Goal: Task Accomplishment & Management: Manage account settings

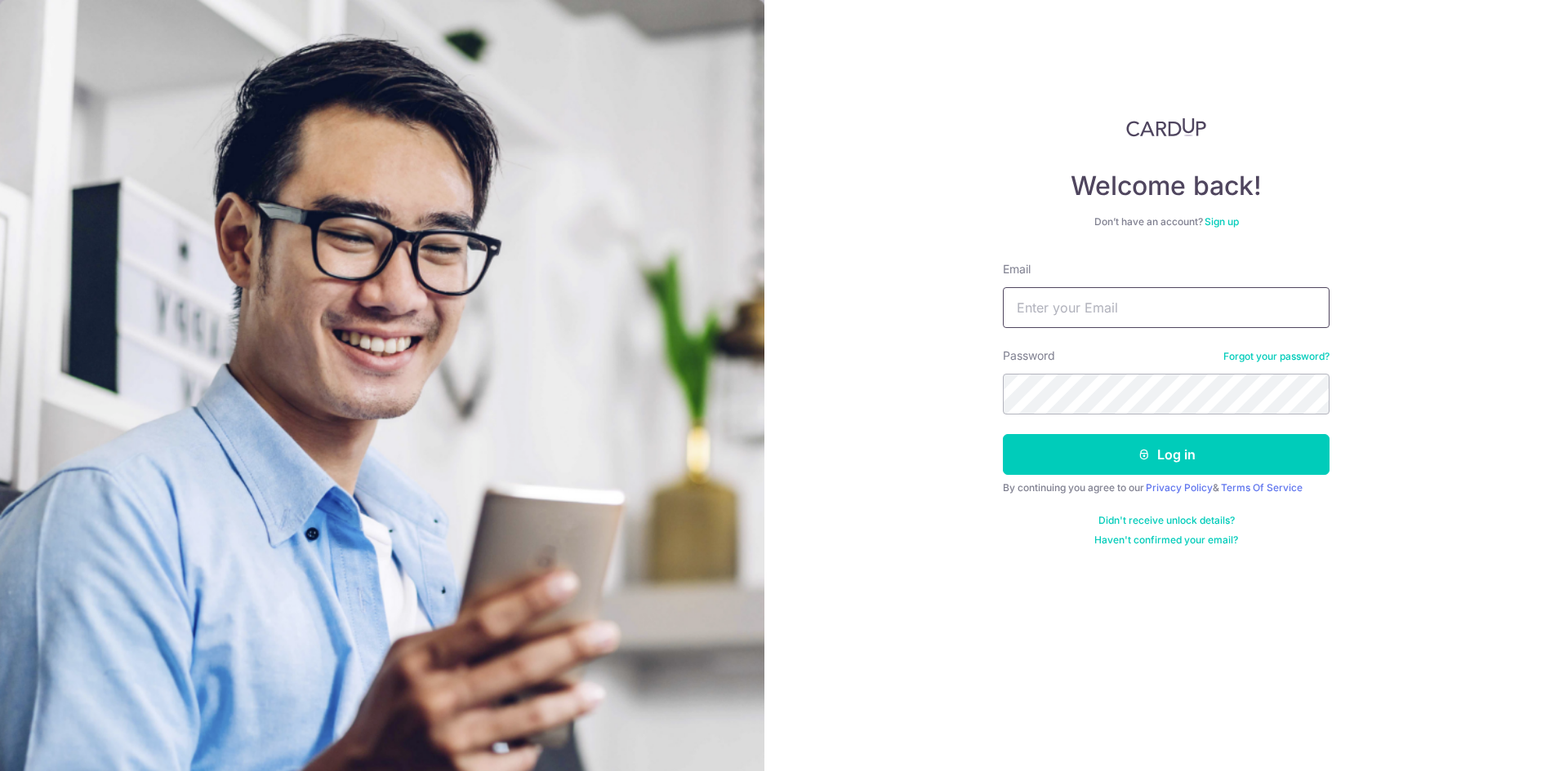
type input "[PERSON_NAME][EMAIL_ADDRESS][DOMAIN_NAME]"
click at [1003, 434] on button "Log in" at bounding box center [1166, 455] width 327 height 41
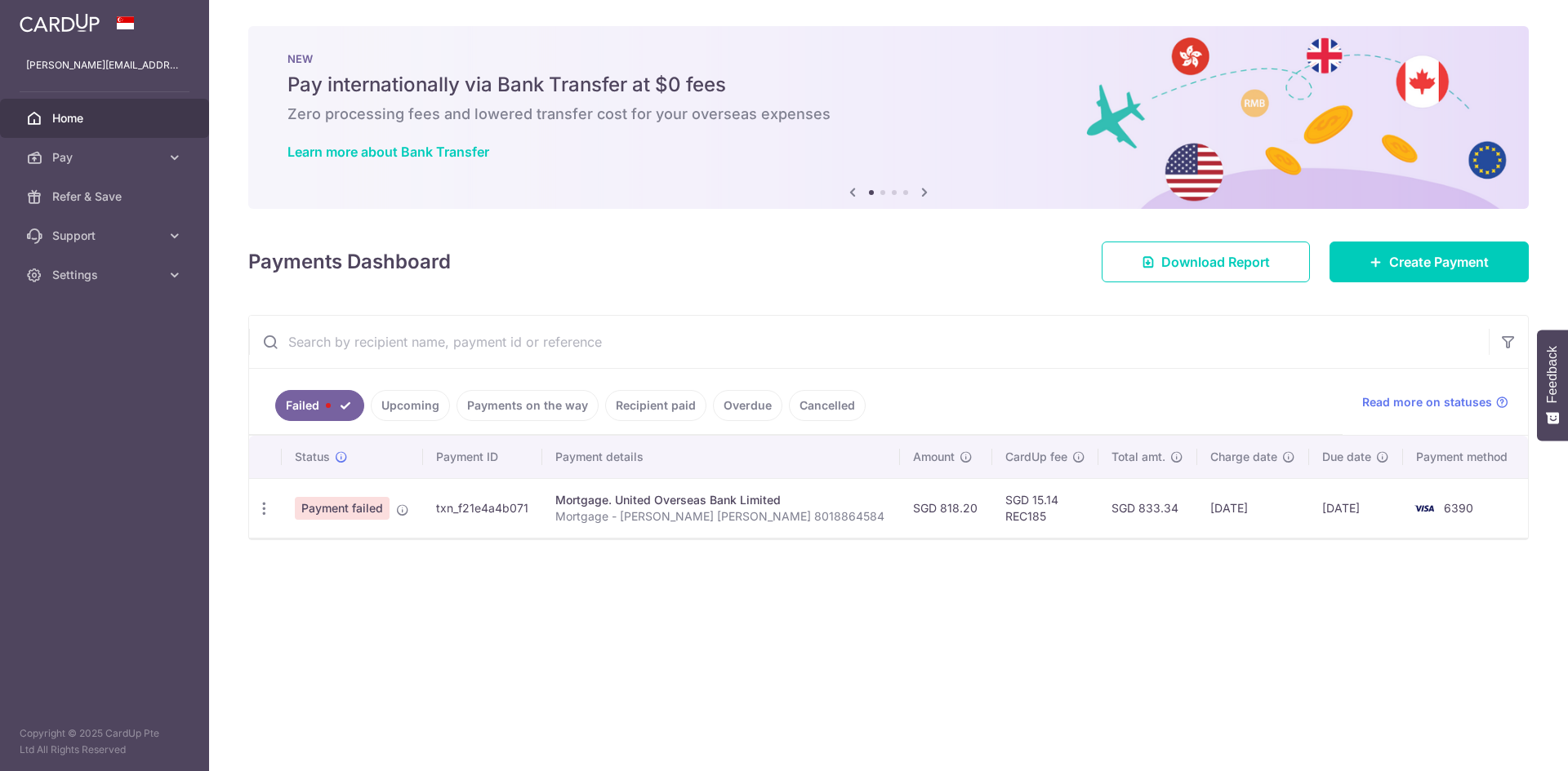
click at [417, 402] on link "Upcoming" at bounding box center [409, 405] width 79 height 31
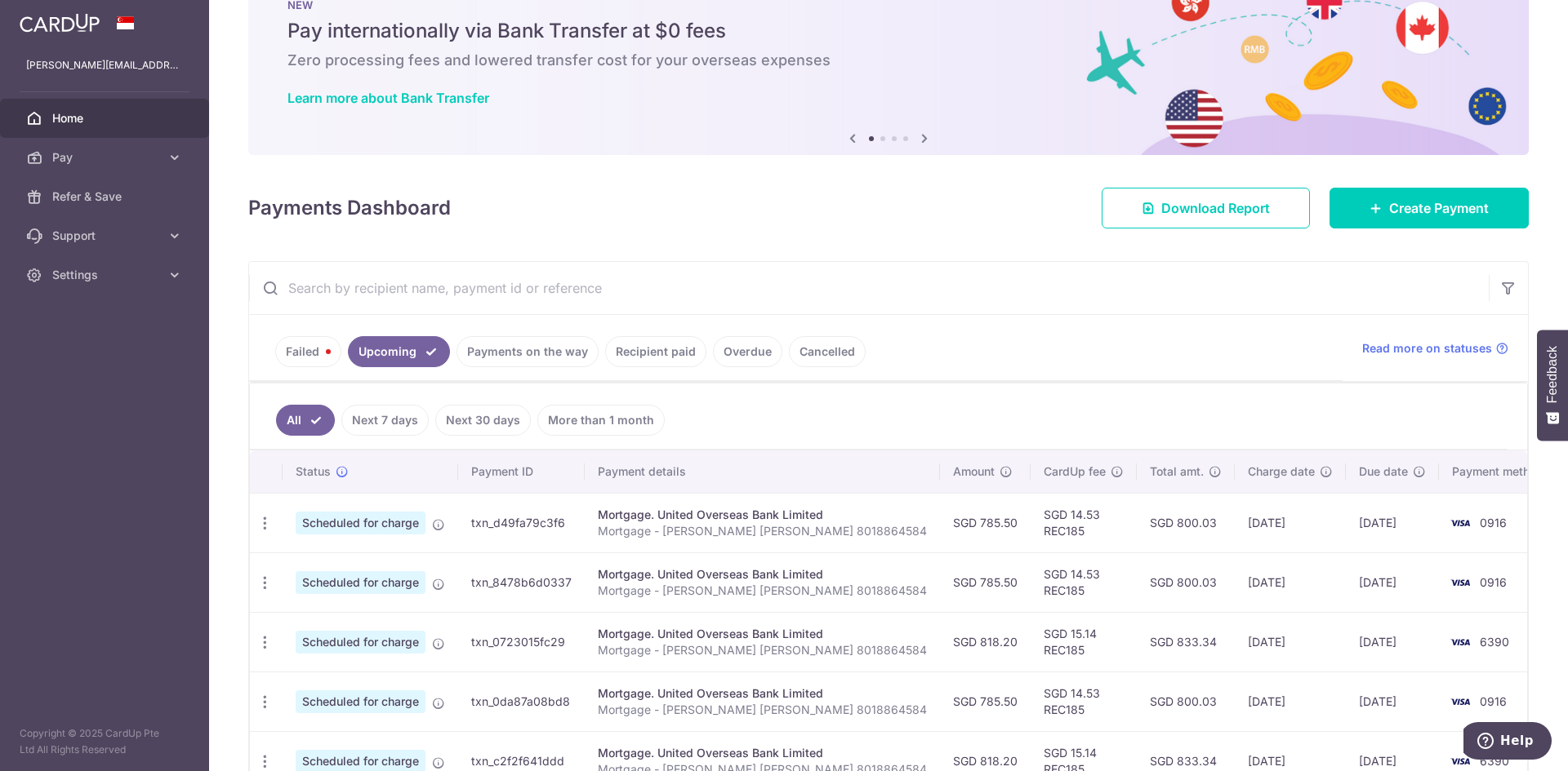
scroll to position [82, 0]
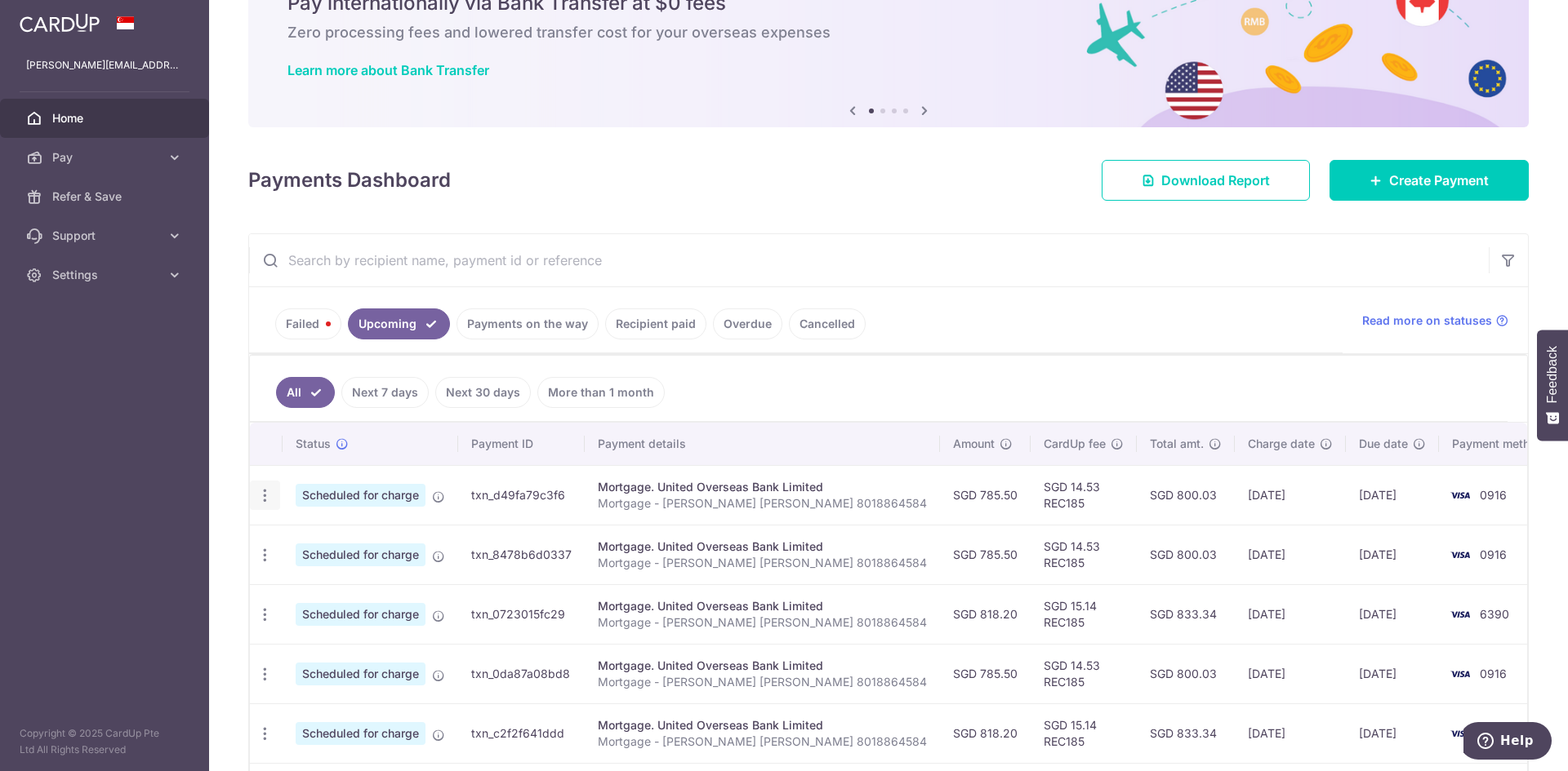
click at [266, 498] on icon "button" at bounding box center [265, 496] width 17 height 17
click at [309, 538] on span "Update payment" at bounding box center [352, 539] width 111 height 20
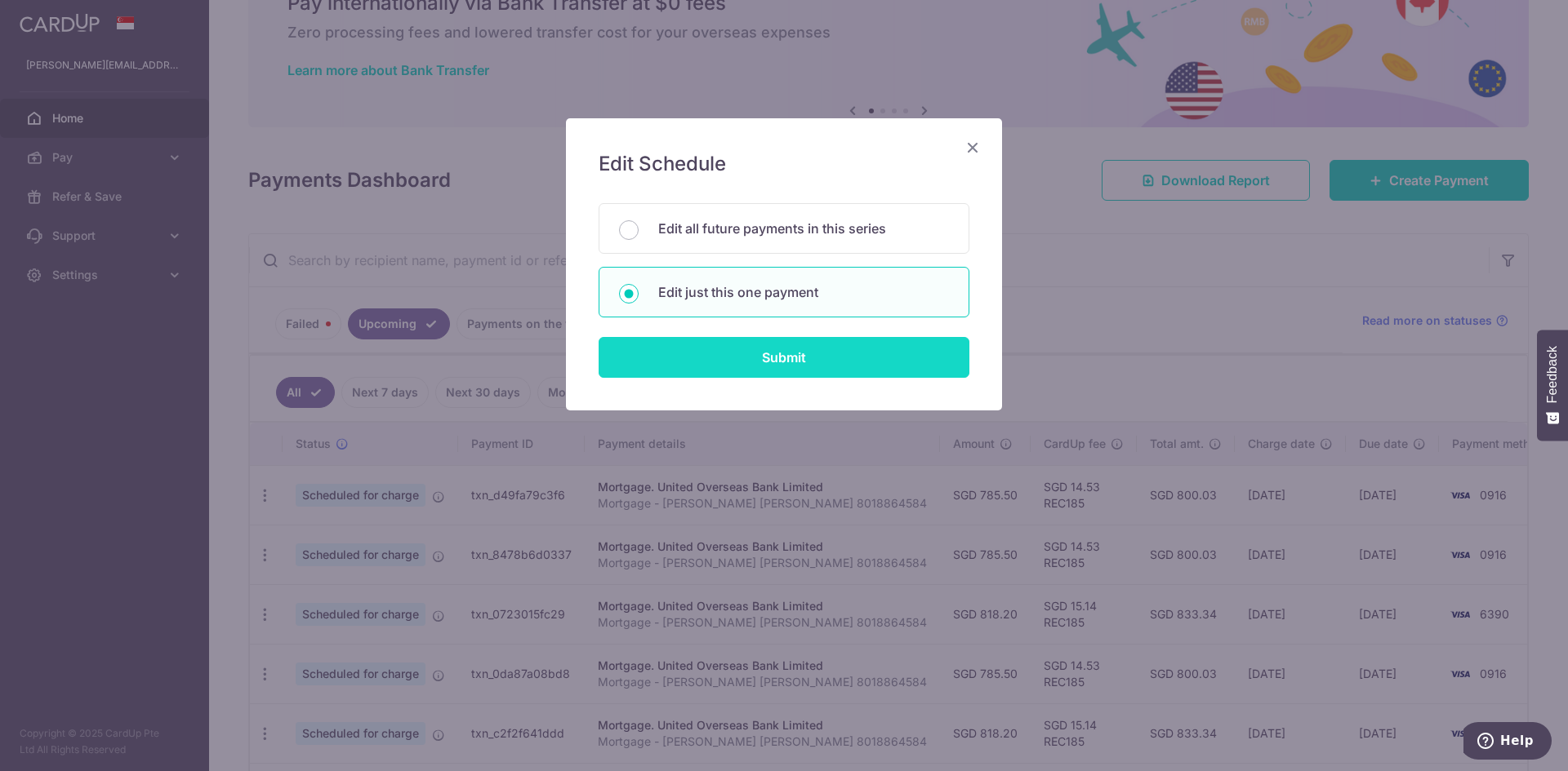
click at [765, 353] on input "Submit" at bounding box center [784, 357] width 370 height 41
radio input "true"
type input "785.50"
type input "[DATE]"
type input "Mortgage - [PERSON_NAME] [PERSON_NAME] 8018864584"
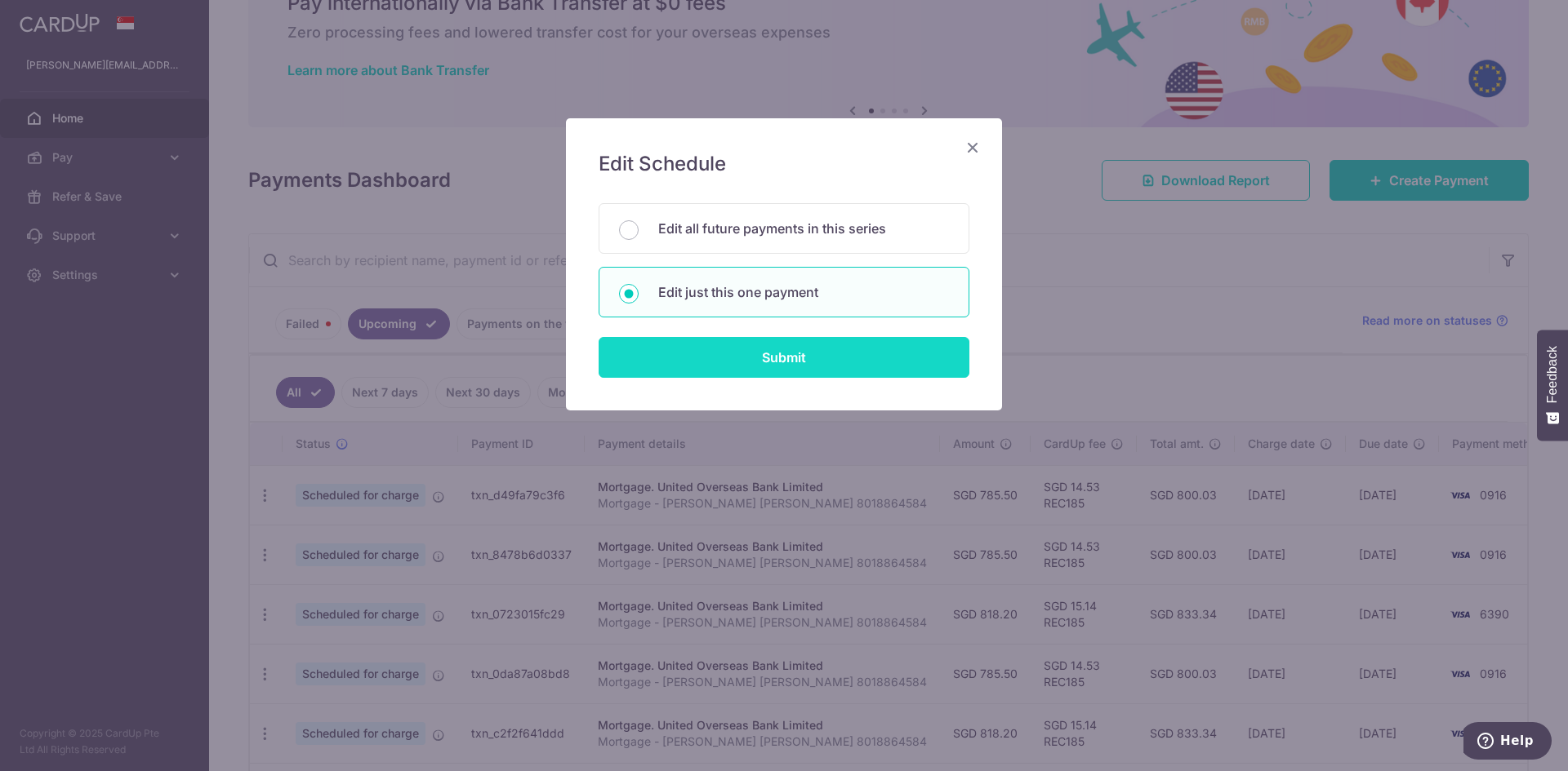
type input "REC185"
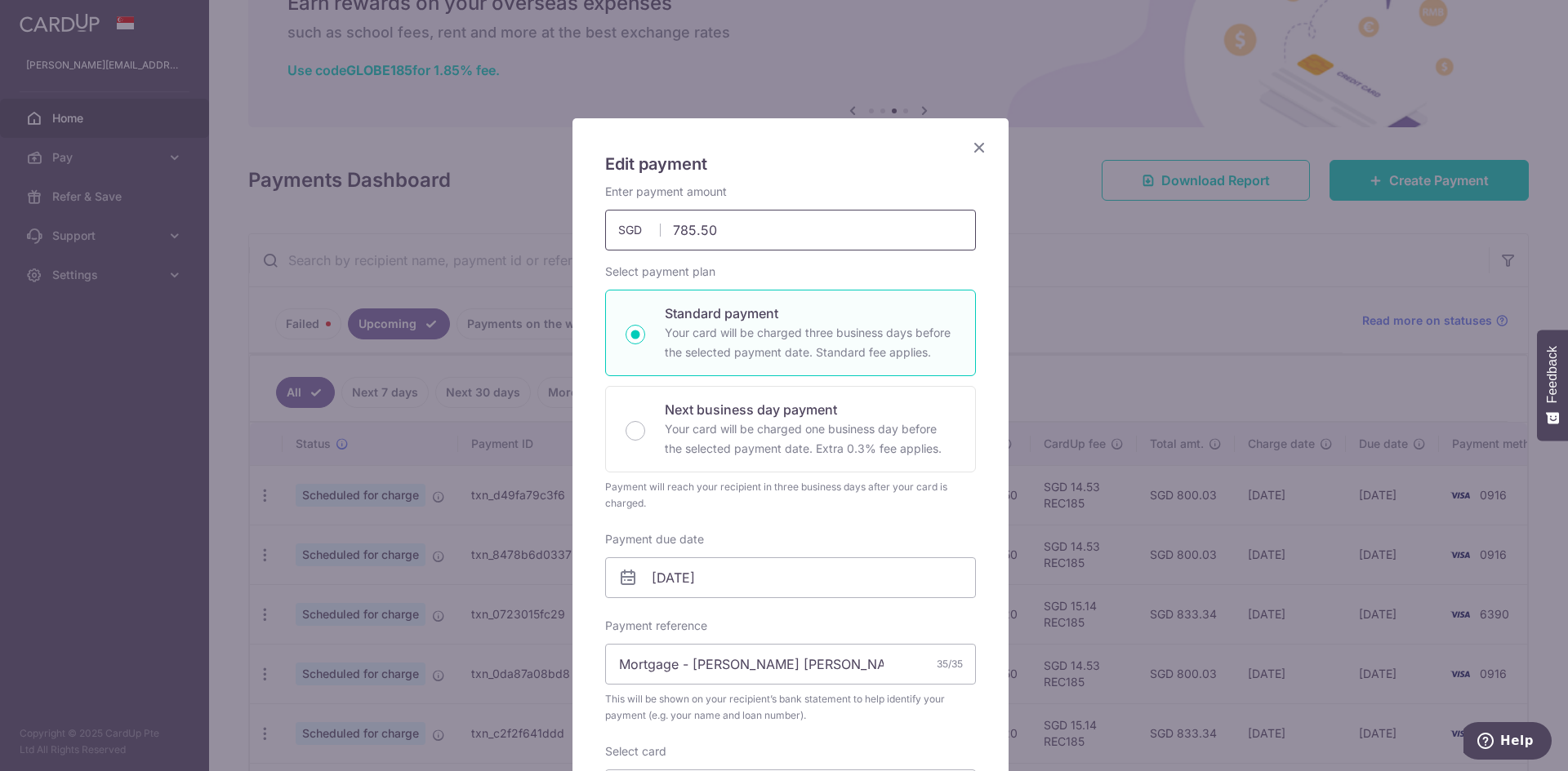
drag, startPoint x: 550, startPoint y: 185, endPoint x: 239, endPoint y: 88, distance: 325.8
click at [239, 88] on div "Edit payment By clicking apply, you will make changes to all payments to United…" at bounding box center [784, 385] width 1568 height 771
type input "809.70"
click at [988, 517] on div "Edit payment By clicking apply, you will make changes to all payments to United…" at bounding box center [790, 661] width 436 height 1086
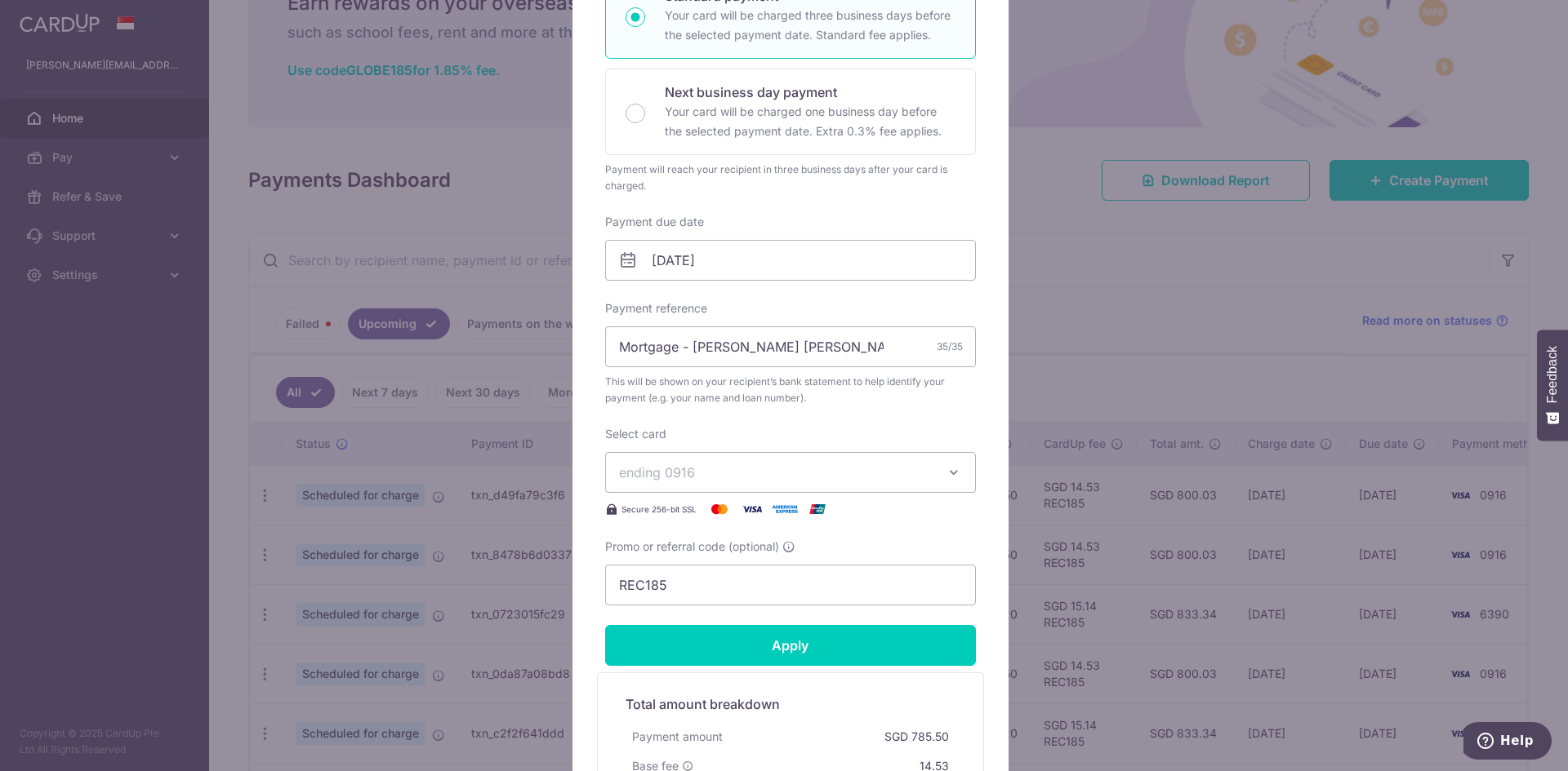
scroll to position [326, 0]
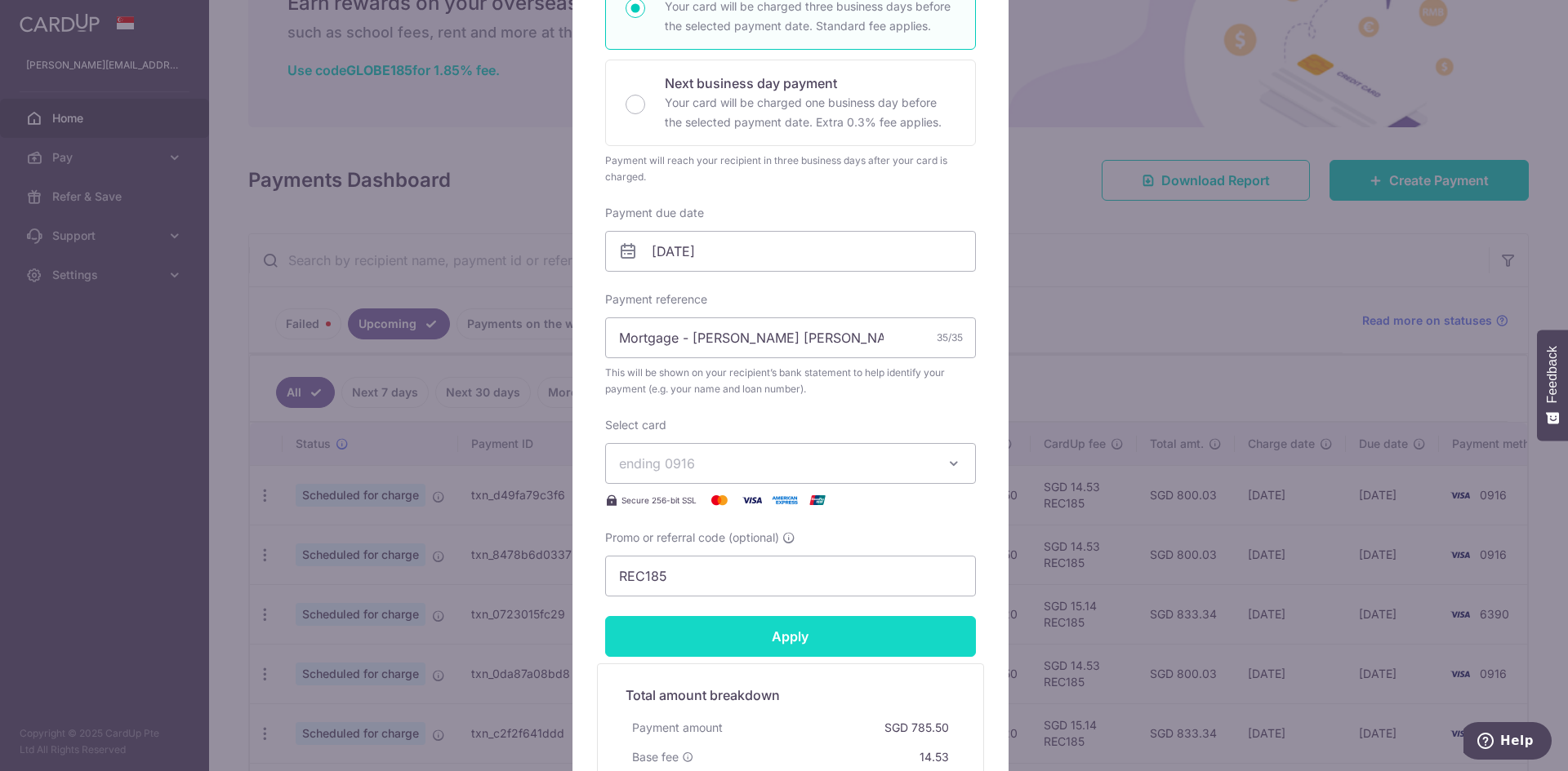
click at [784, 631] on input "Apply" at bounding box center [790, 637] width 370 height 41
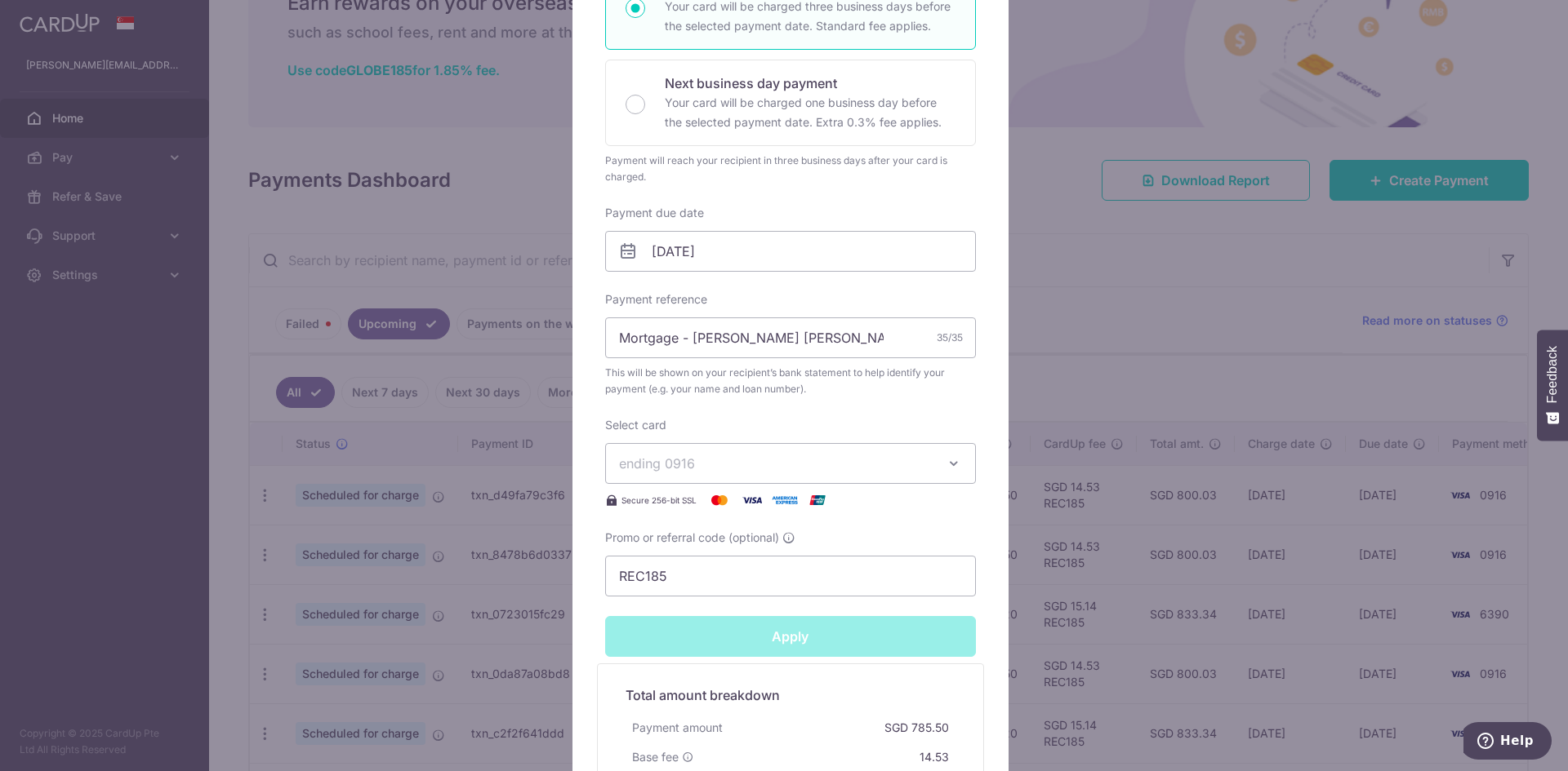
type input "Successfully Applied"
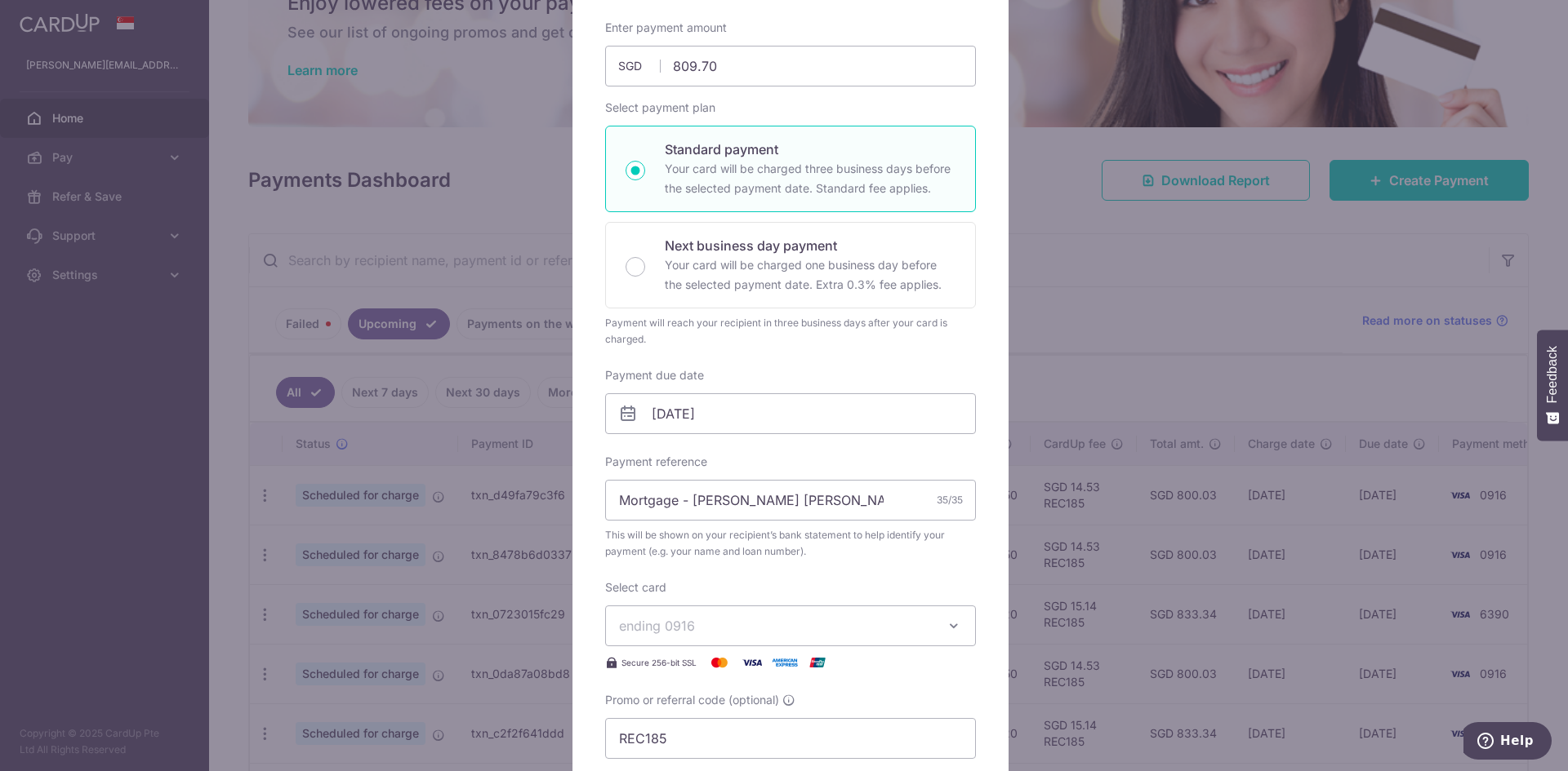
scroll to position [0, 0]
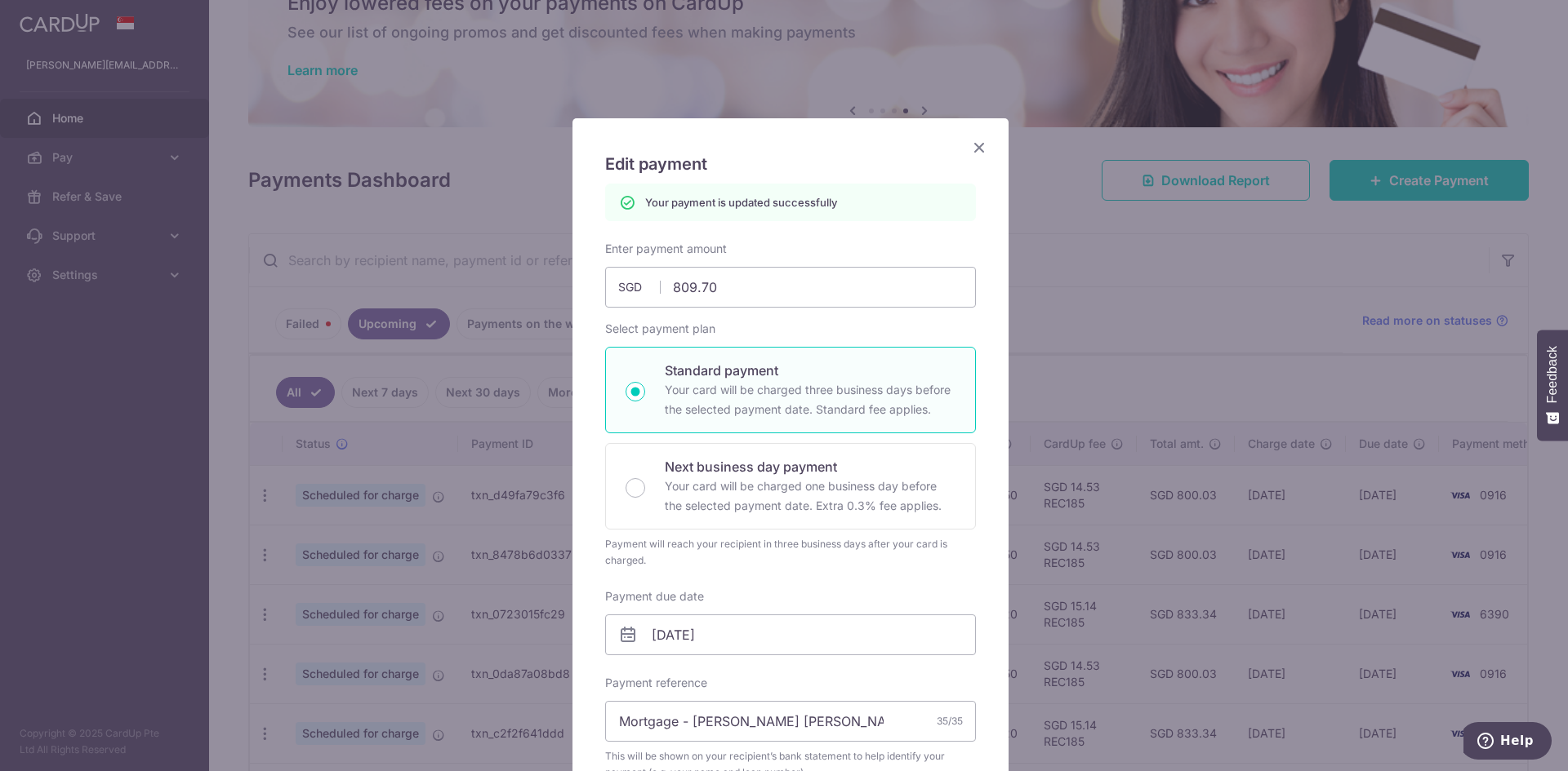
click at [970, 148] on icon "Close" at bounding box center [979, 147] width 20 height 20
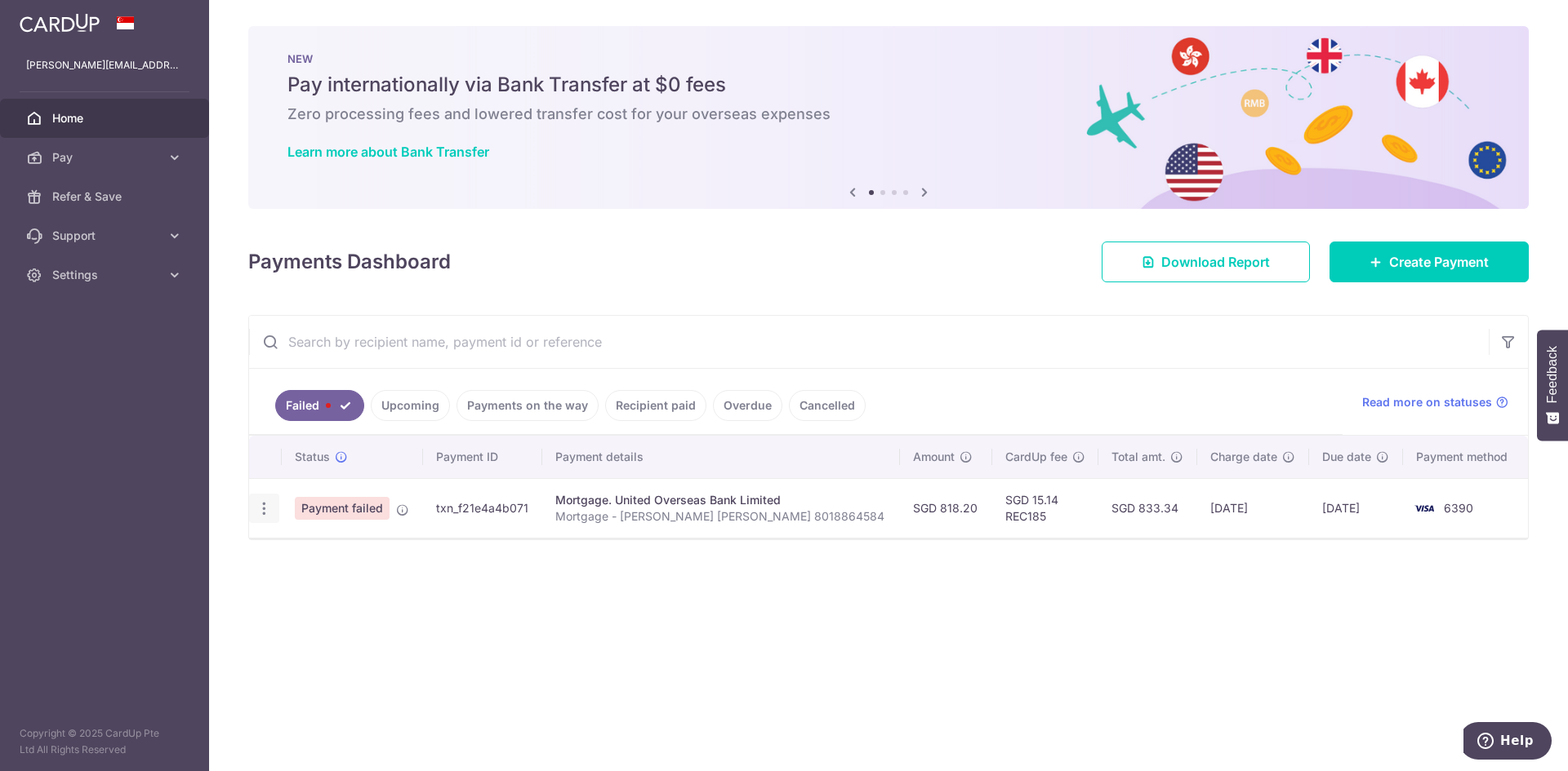
click at [262, 506] on icon "button" at bounding box center [264, 509] width 17 height 17
click at [312, 552] on span "Update payment" at bounding box center [351, 552] width 111 height 20
radio input "true"
type input "818.20"
type input "Mortgage - [PERSON_NAME] [PERSON_NAME] 8018864584"
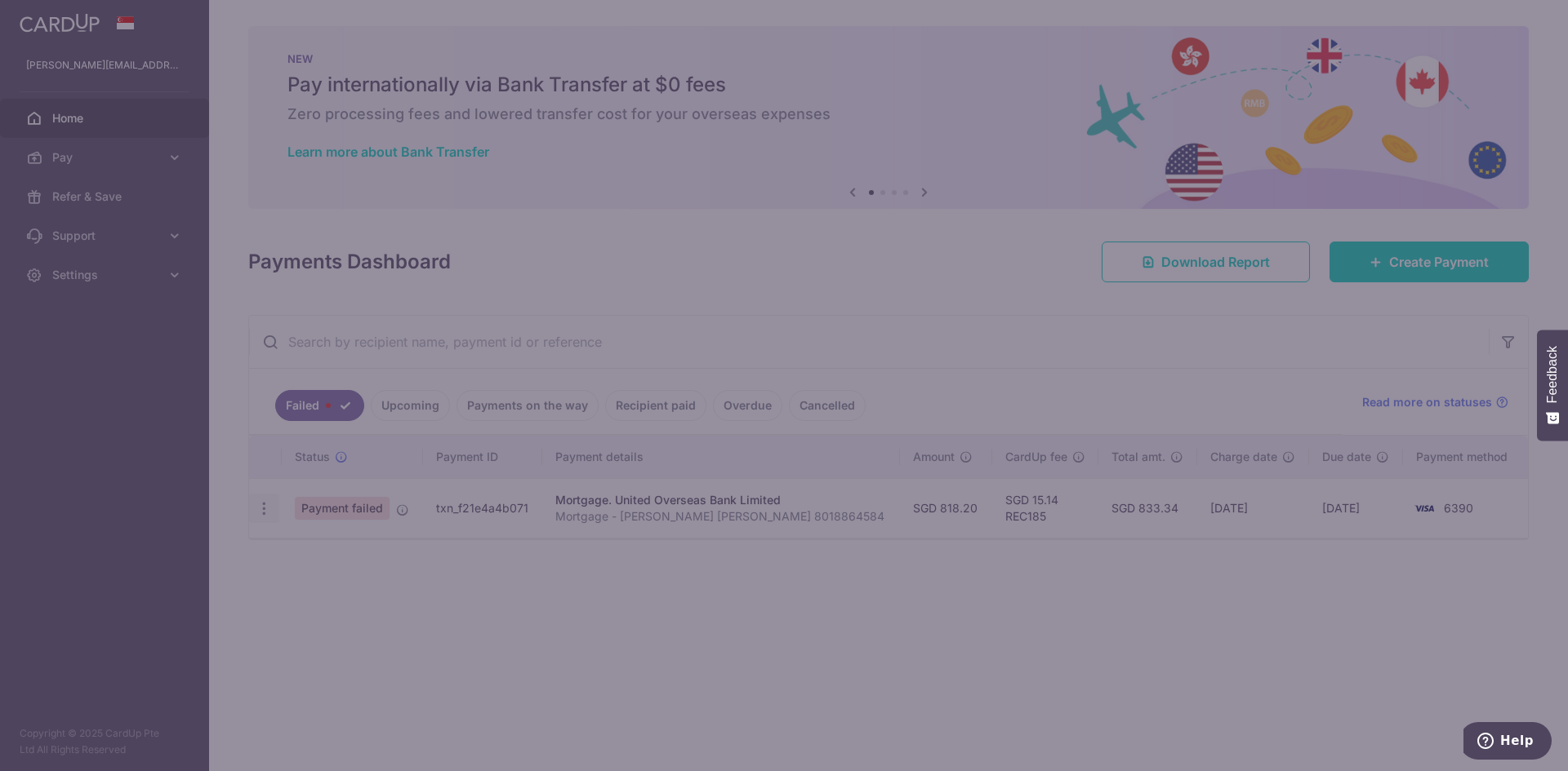
type input "REC185"
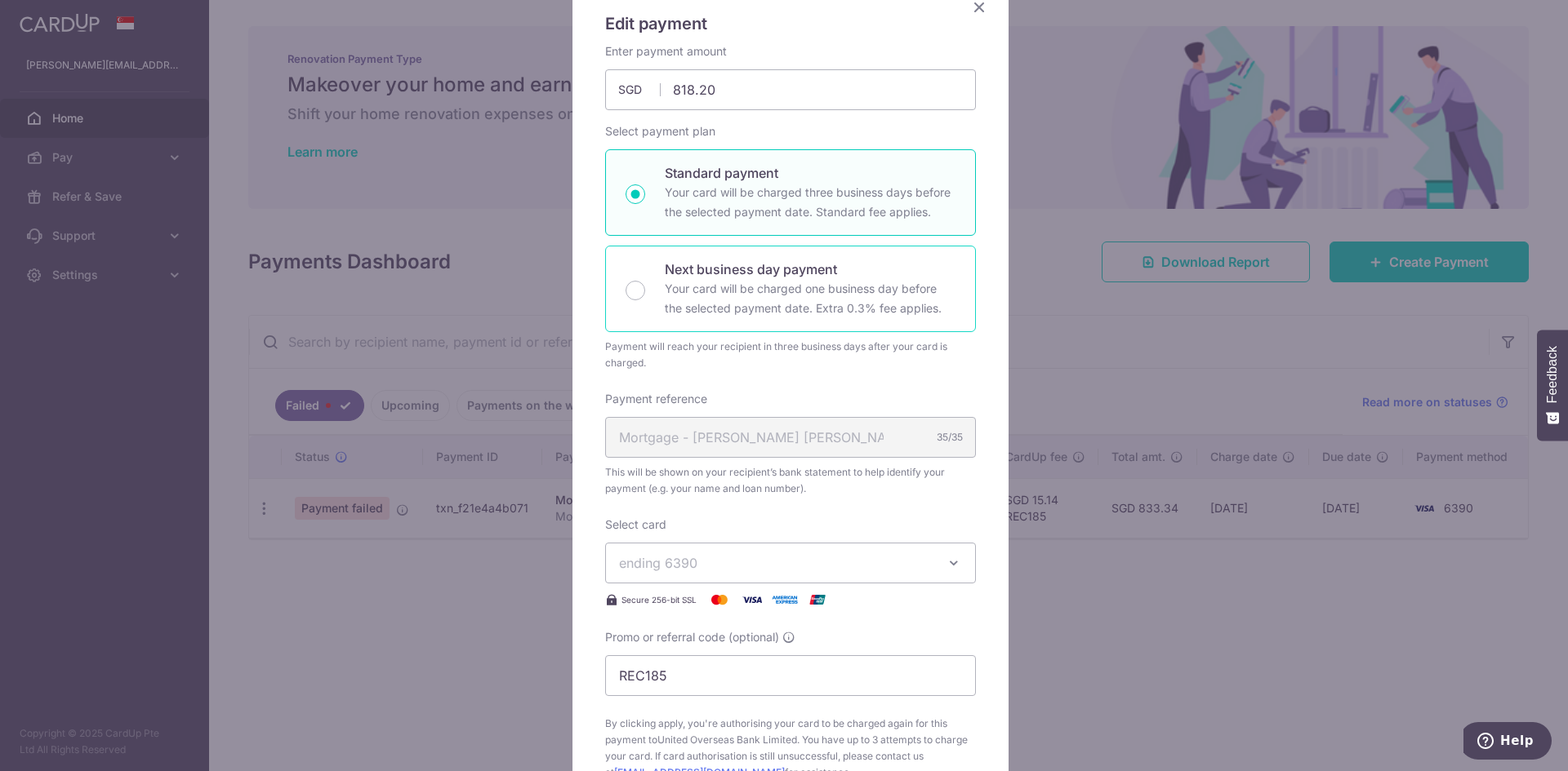
scroll to position [82, 0]
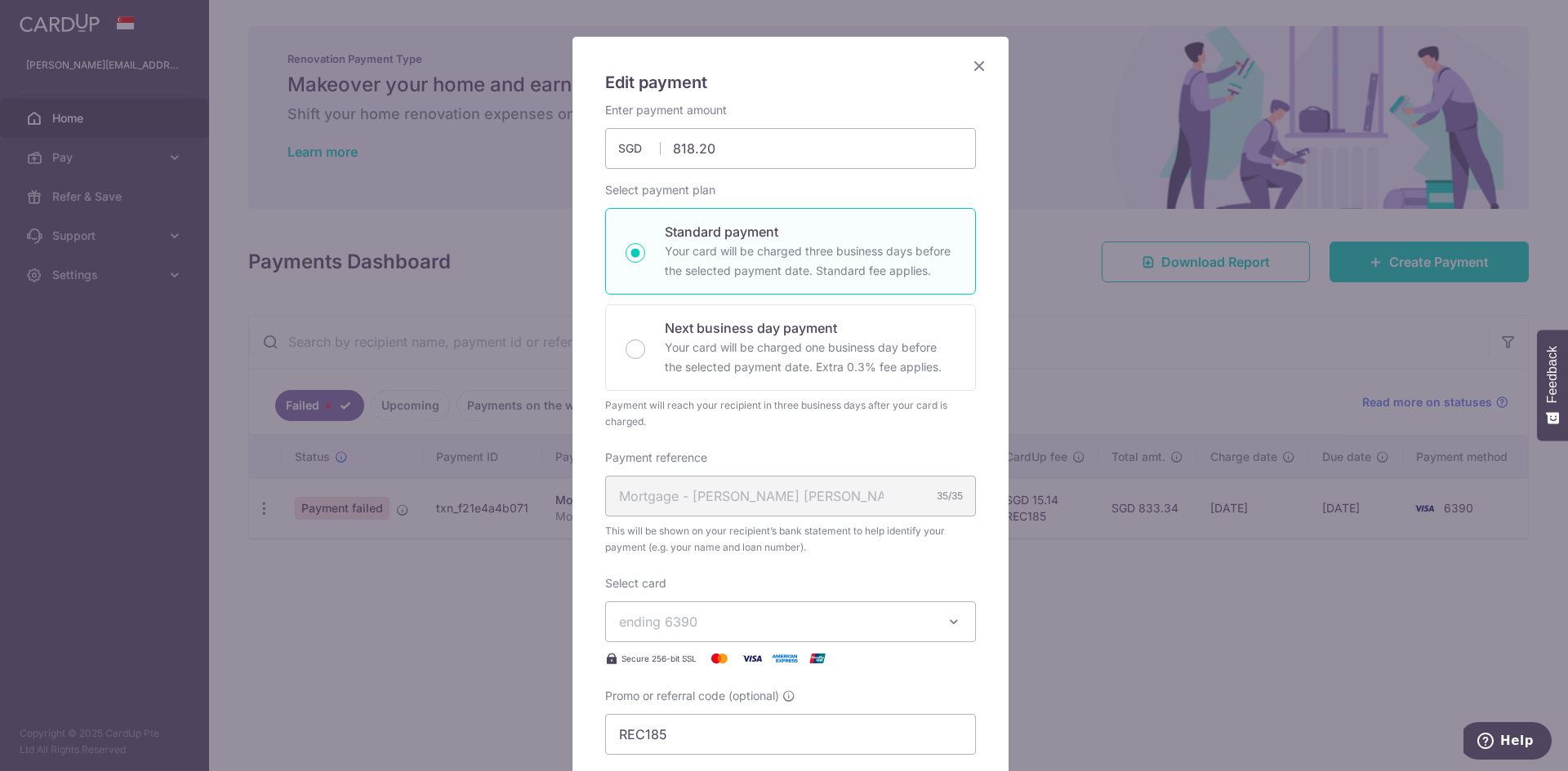
click at [971, 69] on icon "Close" at bounding box center [979, 66] width 20 height 20
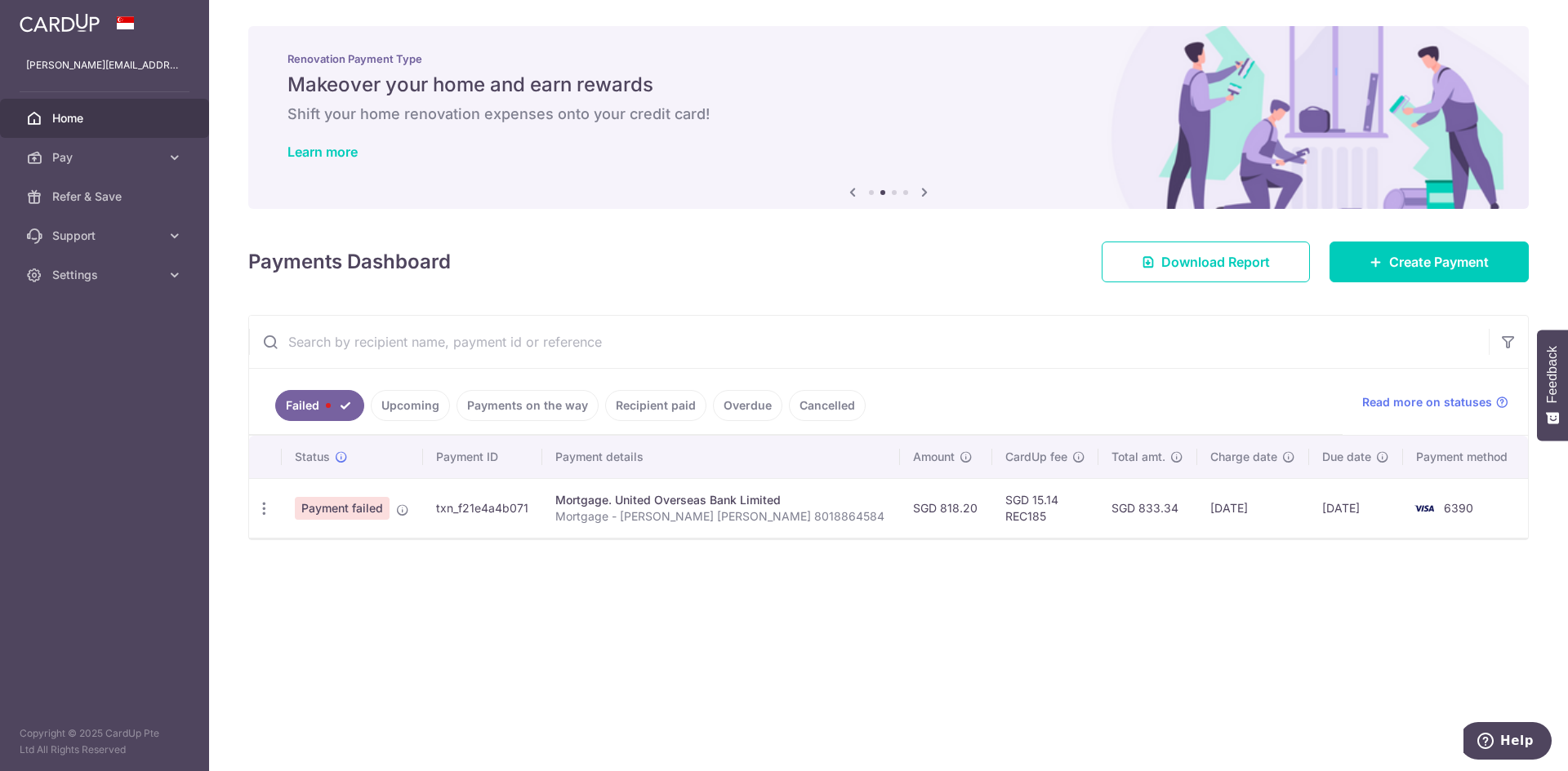
click at [397, 412] on link "Upcoming" at bounding box center [409, 405] width 79 height 31
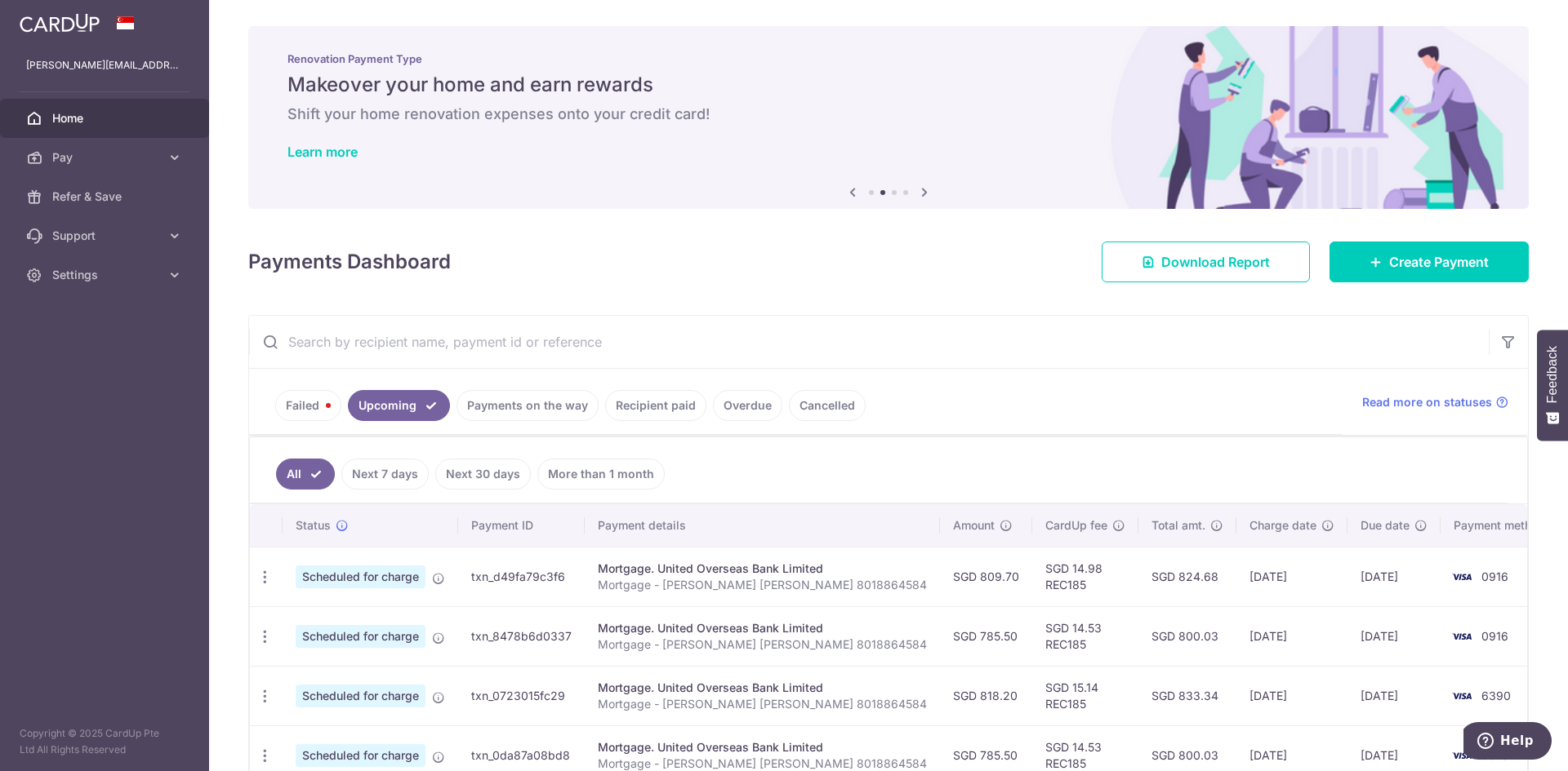
click at [311, 402] on link "Failed" at bounding box center [308, 405] width 66 height 31
